Goal: Check status: Check status

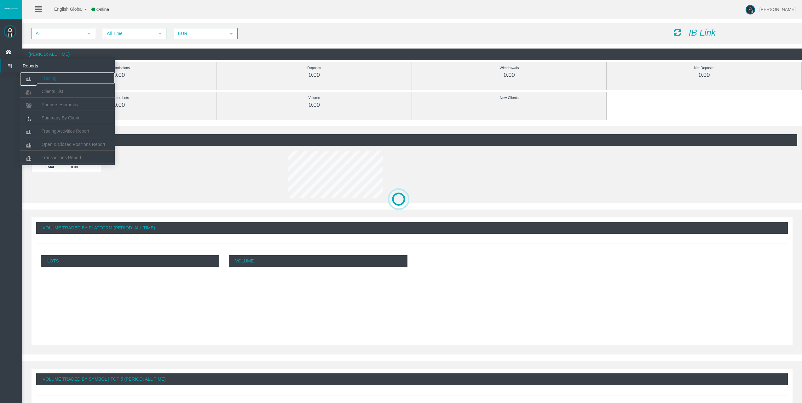
click at [32, 75] on icon at bounding box center [28, 79] width 17 height 13
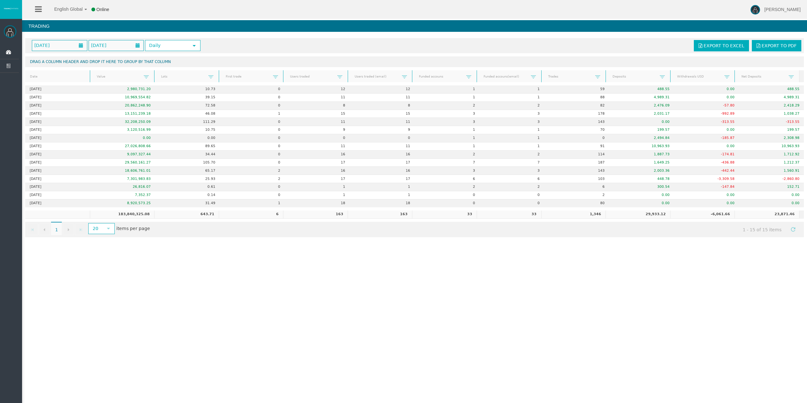
click at [184, 233] on div "Go to the first page Go to the previous page 1 1 Go to the next page Go to the …" at bounding box center [414, 229] width 779 height 15
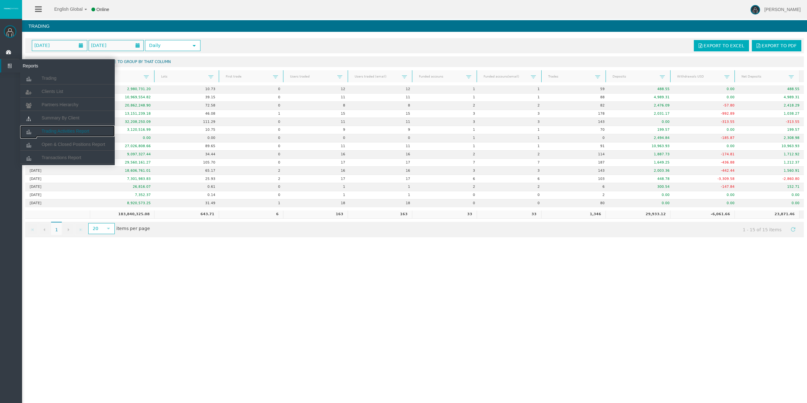
click at [65, 129] on span "Trading Activities Report" at bounding box center [66, 131] width 48 height 5
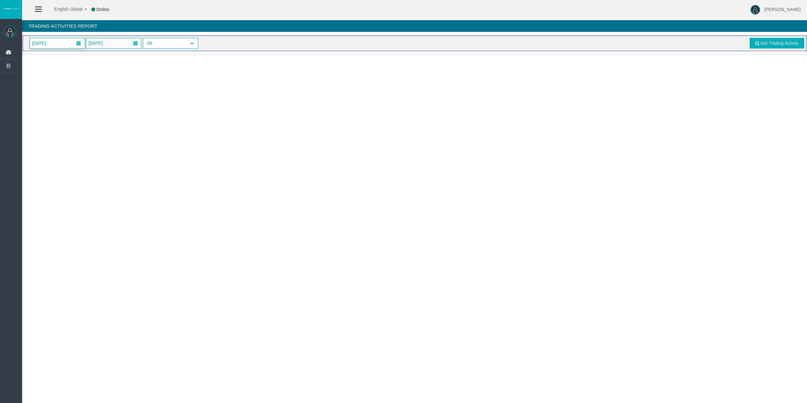
click at [59, 43] on span "[DATE]" at bounding box center [57, 43] width 55 height 10
click at [51, 117] on link "18" at bounding box center [49, 116] width 12 height 11
click at [789, 44] on span "Get Trading Activity" at bounding box center [779, 43] width 38 height 5
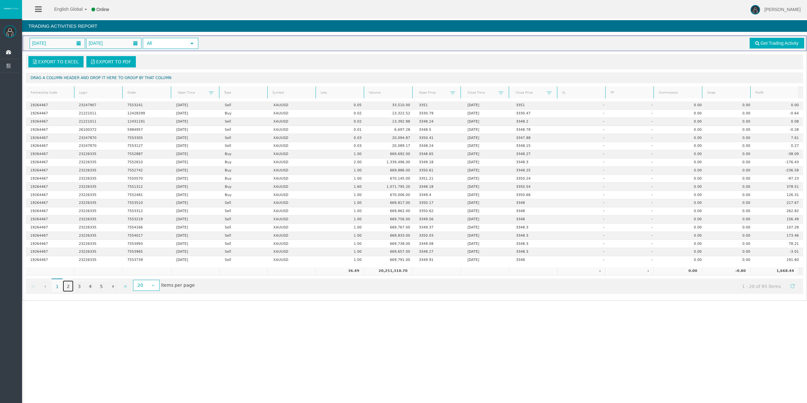
click at [69, 287] on link "2" at bounding box center [68, 286] width 11 height 11
click at [81, 286] on link "3" at bounding box center [79, 286] width 11 height 11
click at [92, 287] on link "4" at bounding box center [90, 286] width 11 height 11
click at [102, 287] on link "5" at bounding box center [101, 286] width 11 height 11
